Goal: Check status

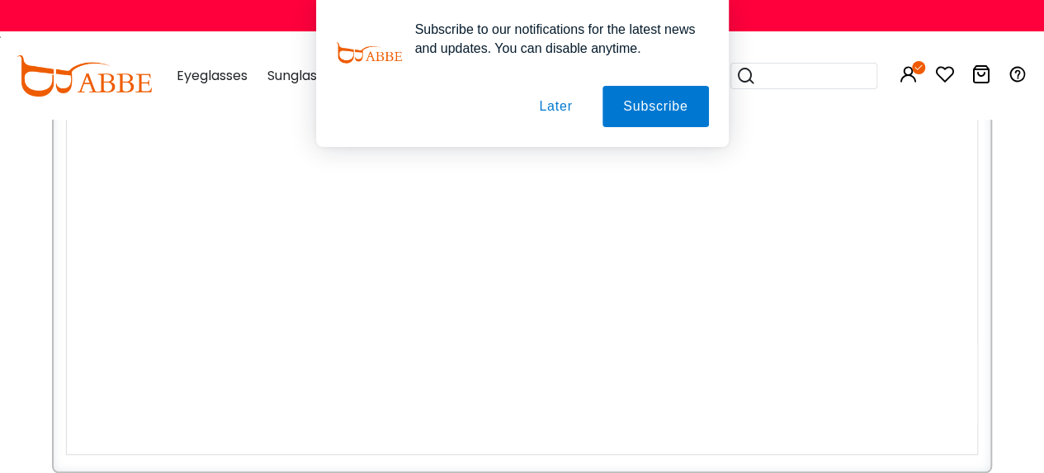
scroll to position [223, 0]
click at [556, 112] on button "Later" at bounding box center [555, 106] width 74 height 41
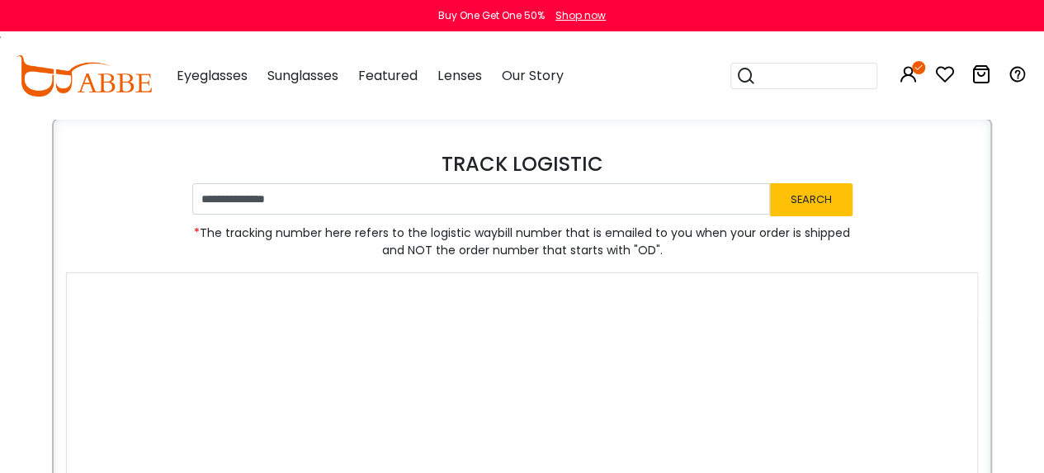
scroll to position [83, 0]
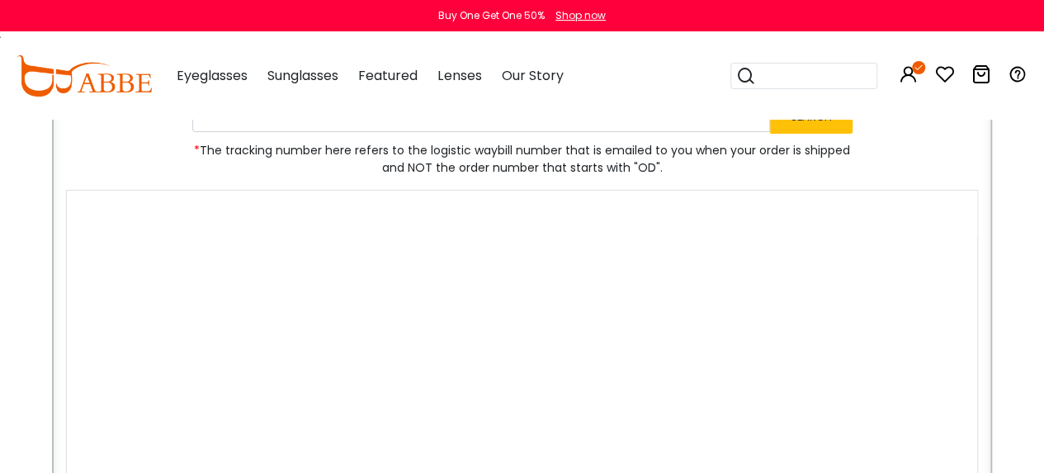
click at [931, 186] on section "**********" at bounding box center [522, 330] width 912 height 521
click at [296, 206] on div at bounding box center [522, 213] width 910 height 45
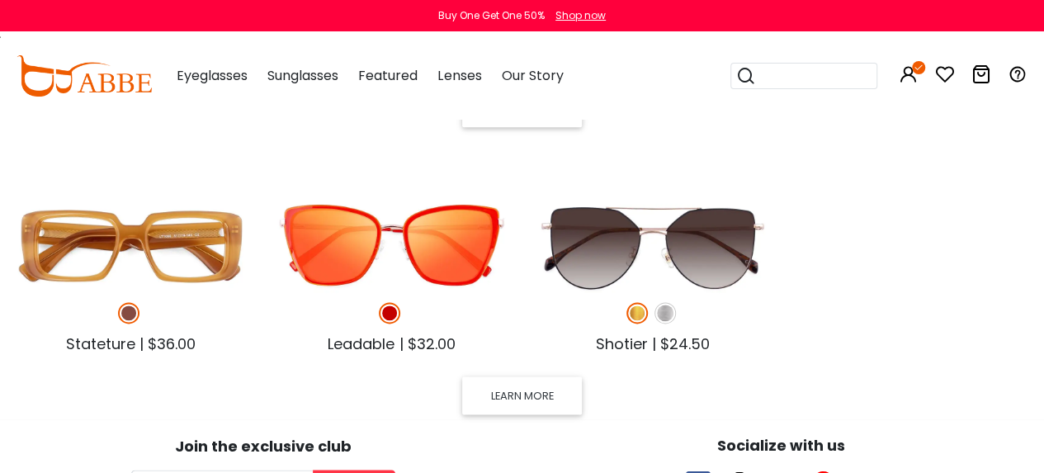
scroll to position [911, 0]
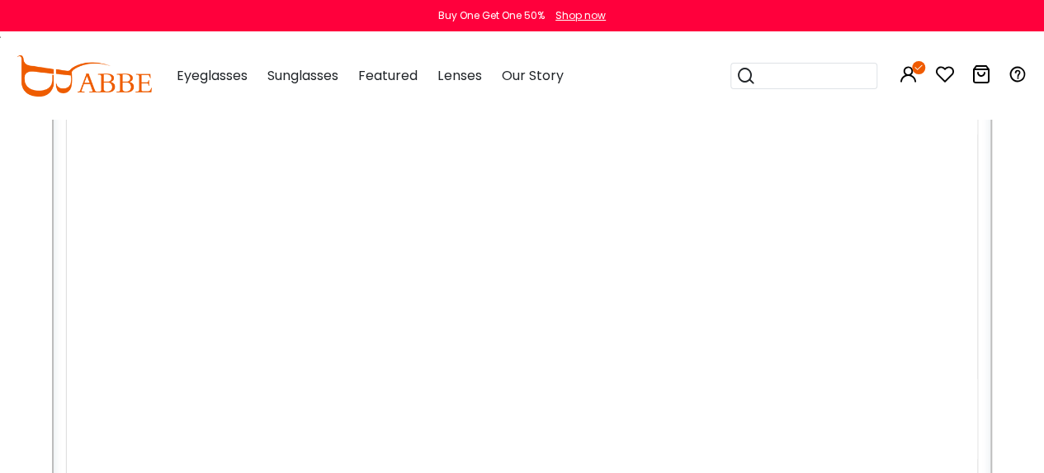
scroll to position [183, 0]
